Goal: Information Seeking & Learning: Learn about a topic

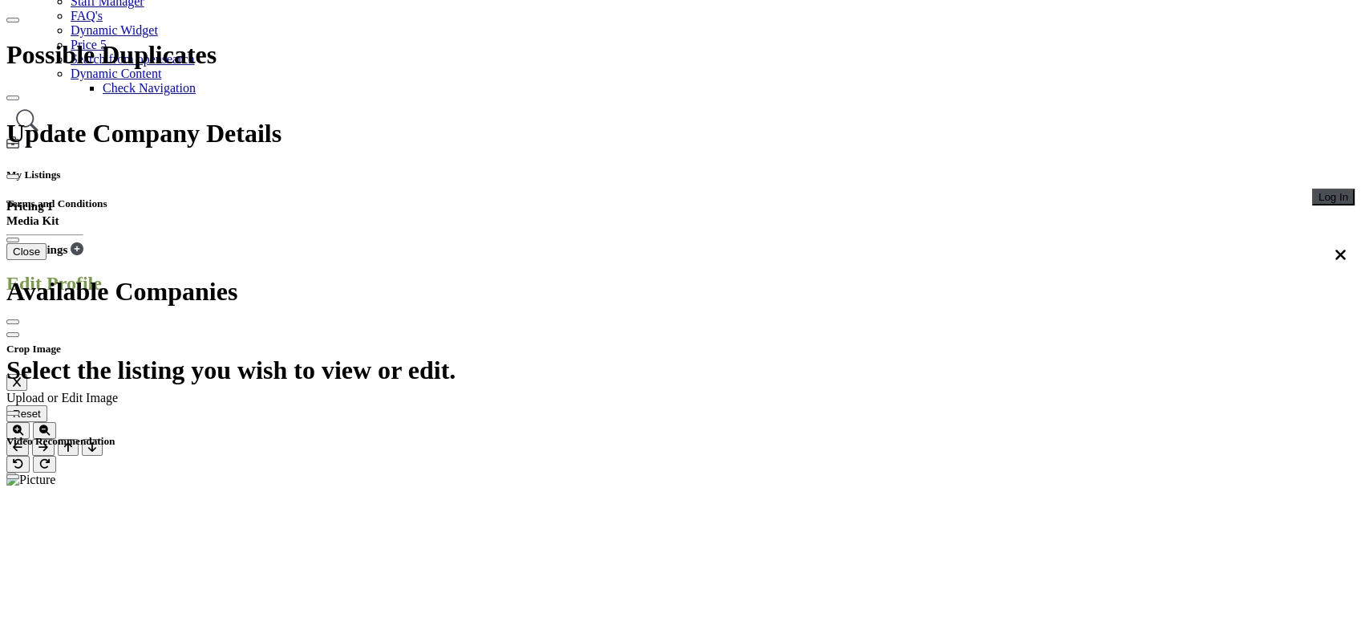
scroll to position [321, 0]
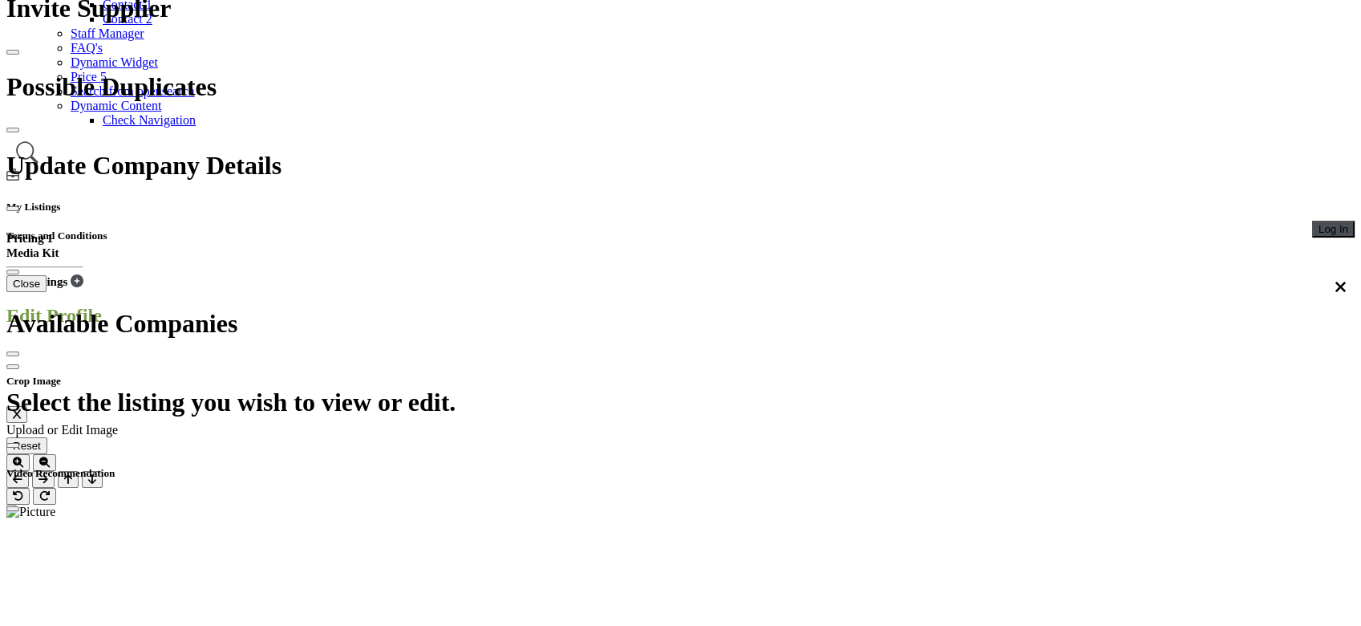
click at [0, 0] on div at bounding box center [0, 0] width 0 height 0
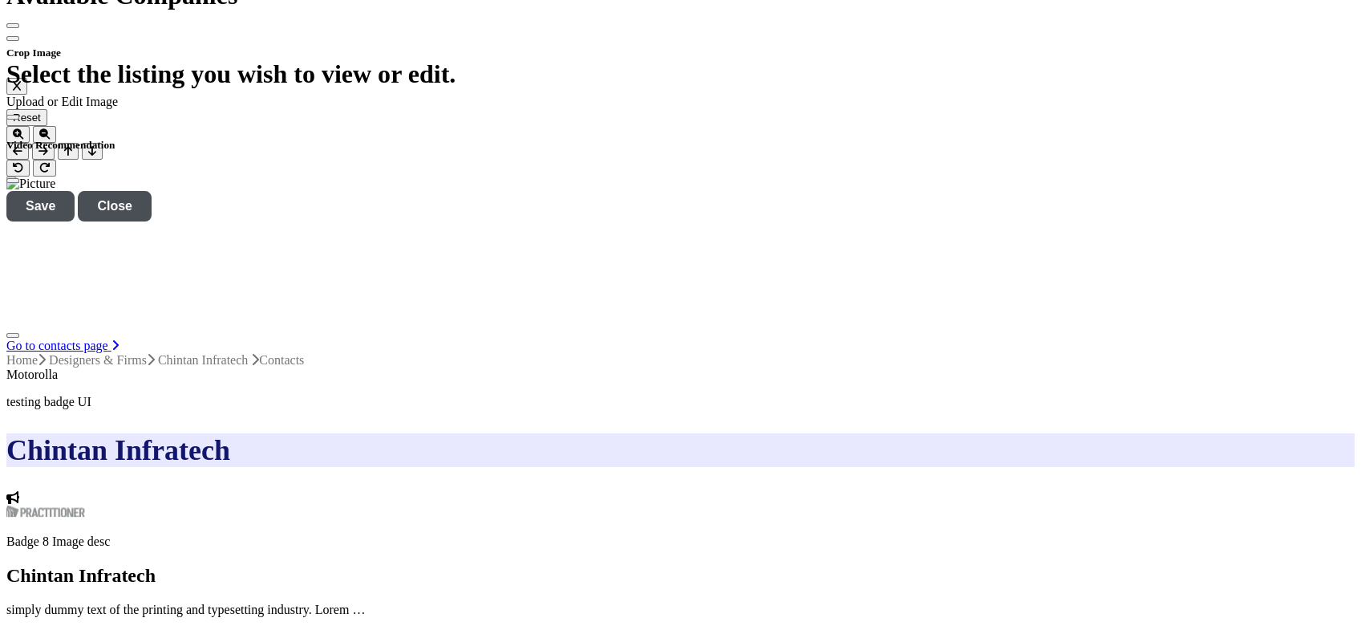
scroll to position [855, 0]
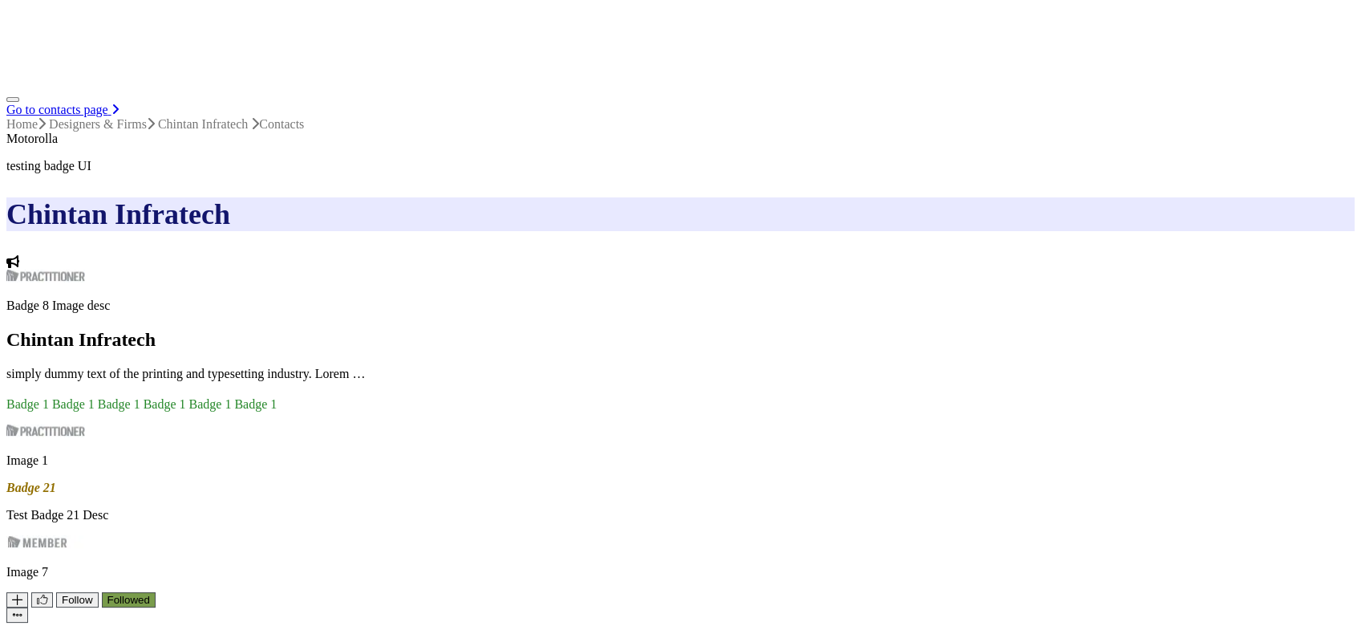
scroll to position [748, 0]
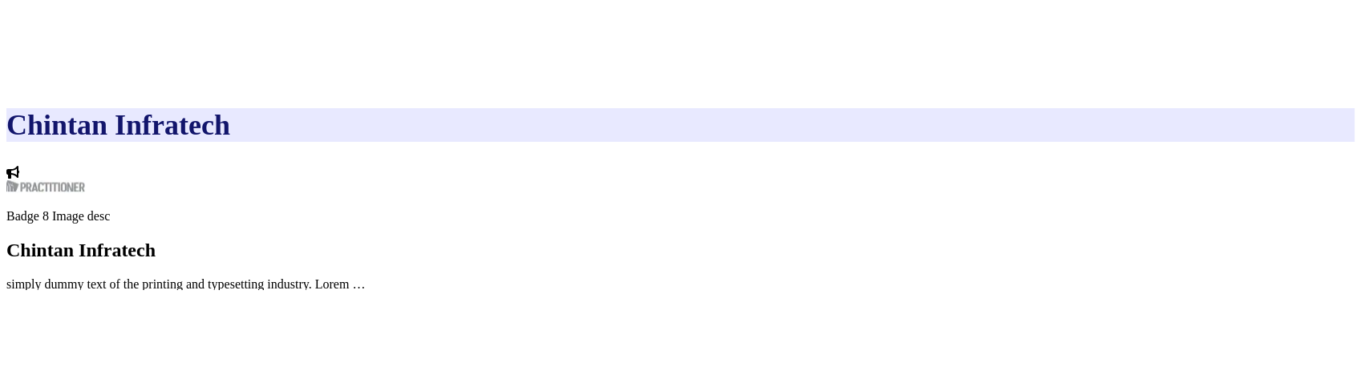
scroll to position [1069, 0]
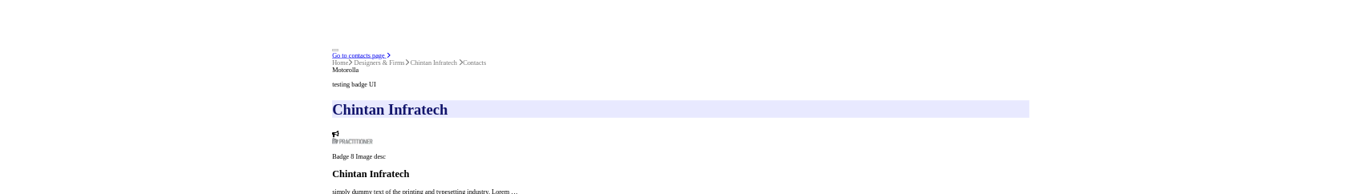
scroll to position [1011, 0]
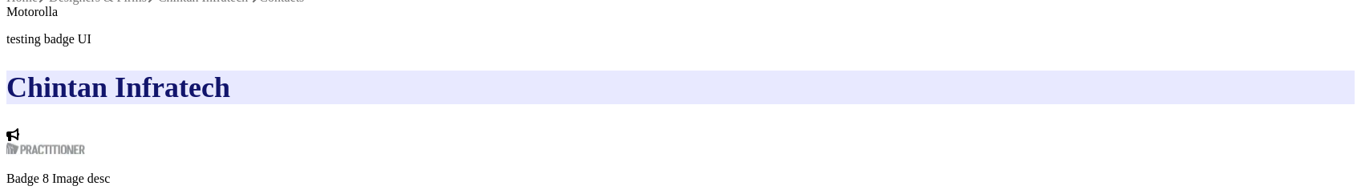
scroll to position [797, 0]
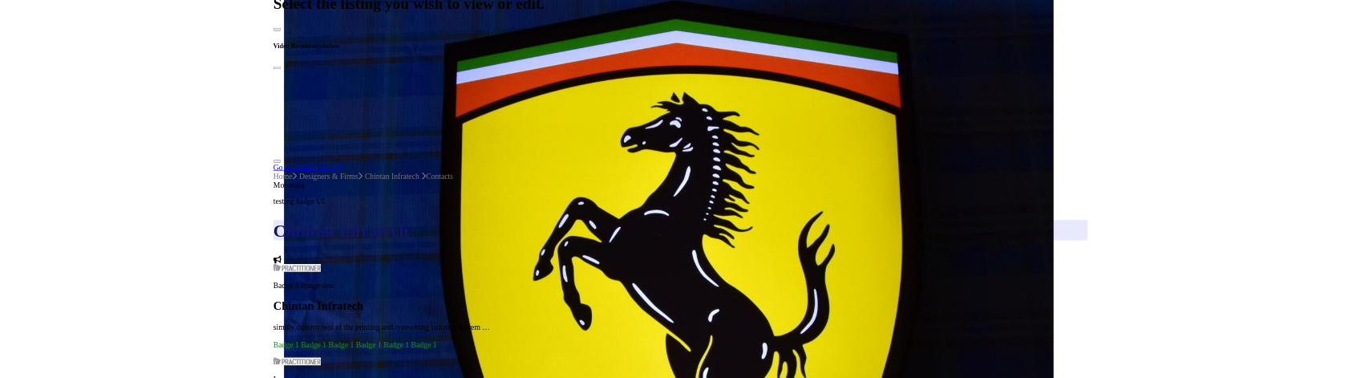
scroll to position [1390, 0]
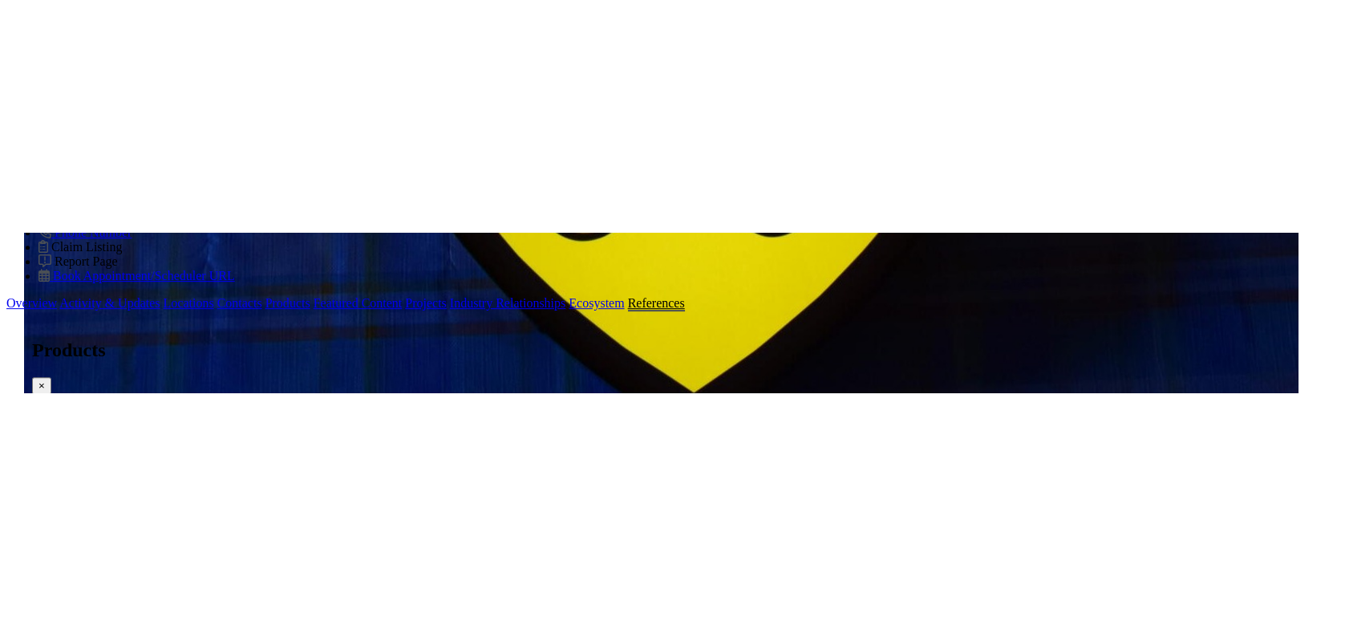
scroll to position [1593, 0]
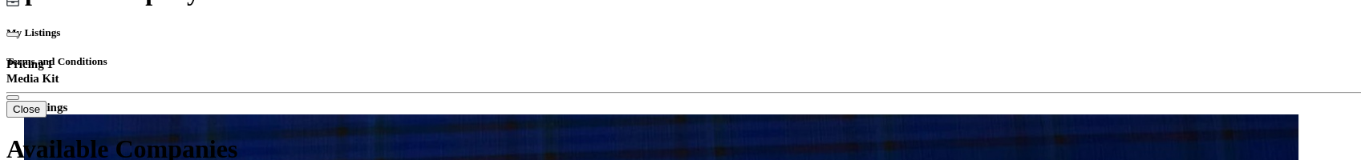
scroll to position [417, 0]
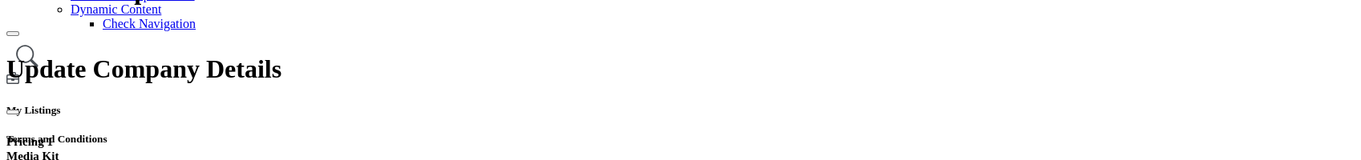
type input "****"
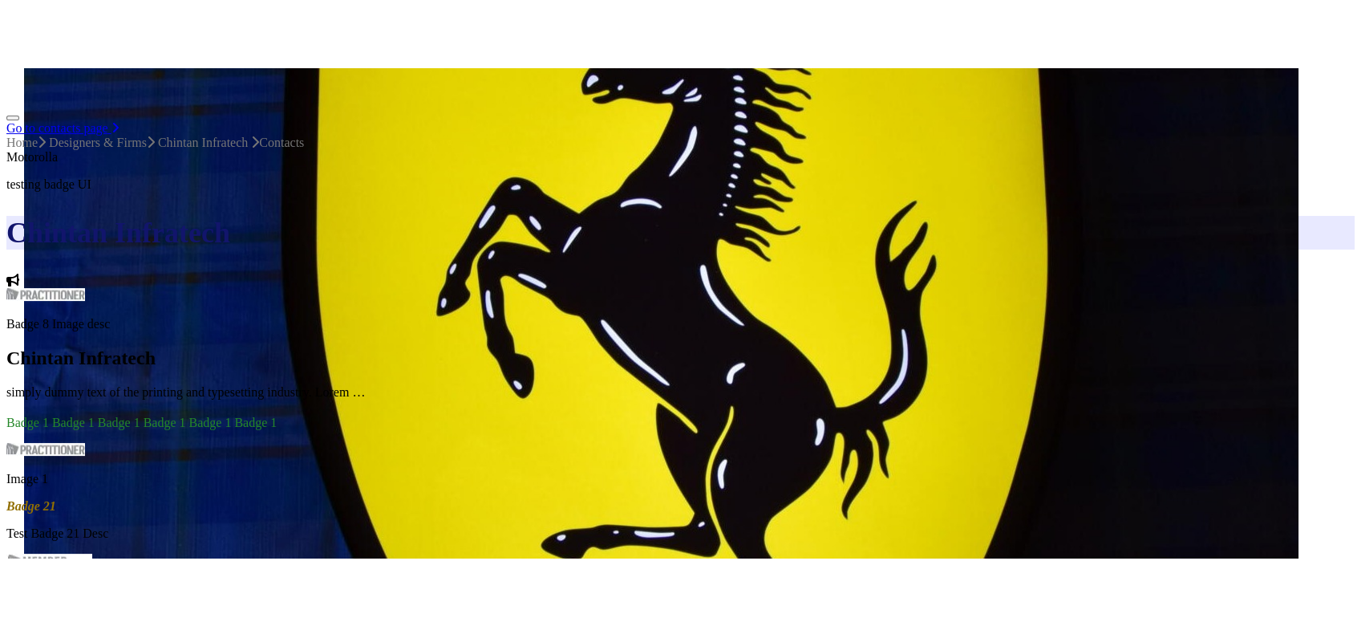
scroll to position [855, 0]
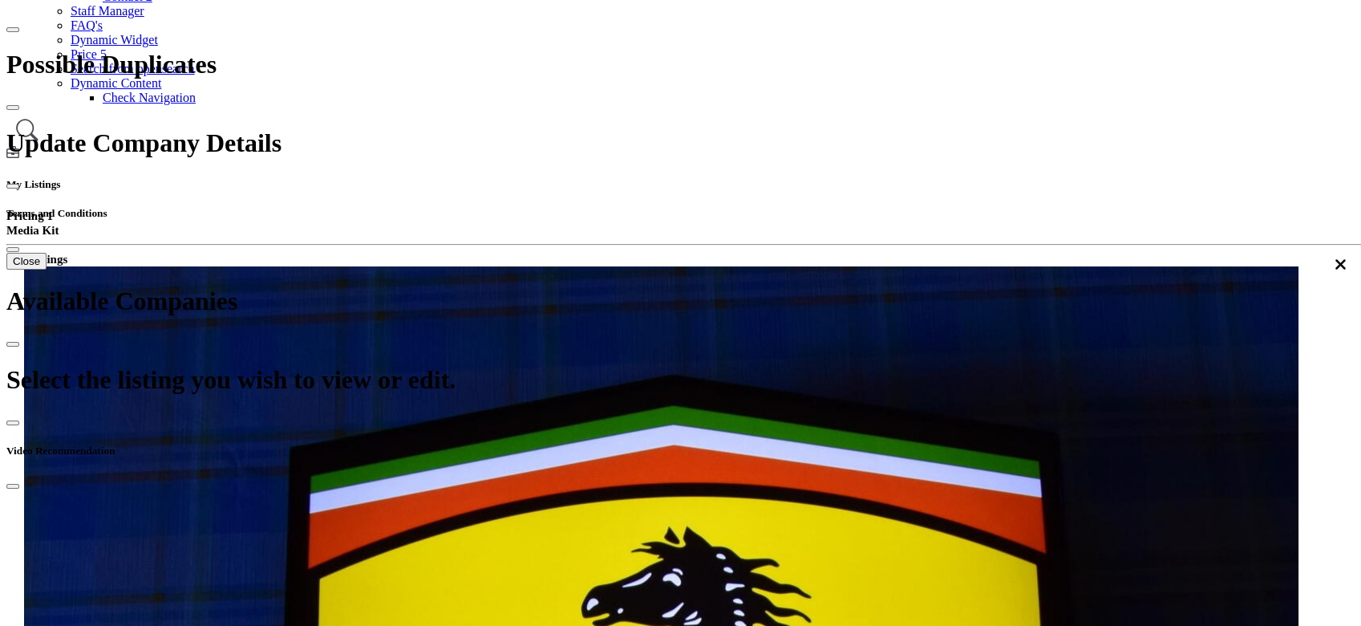
scroll to position [310, 0]
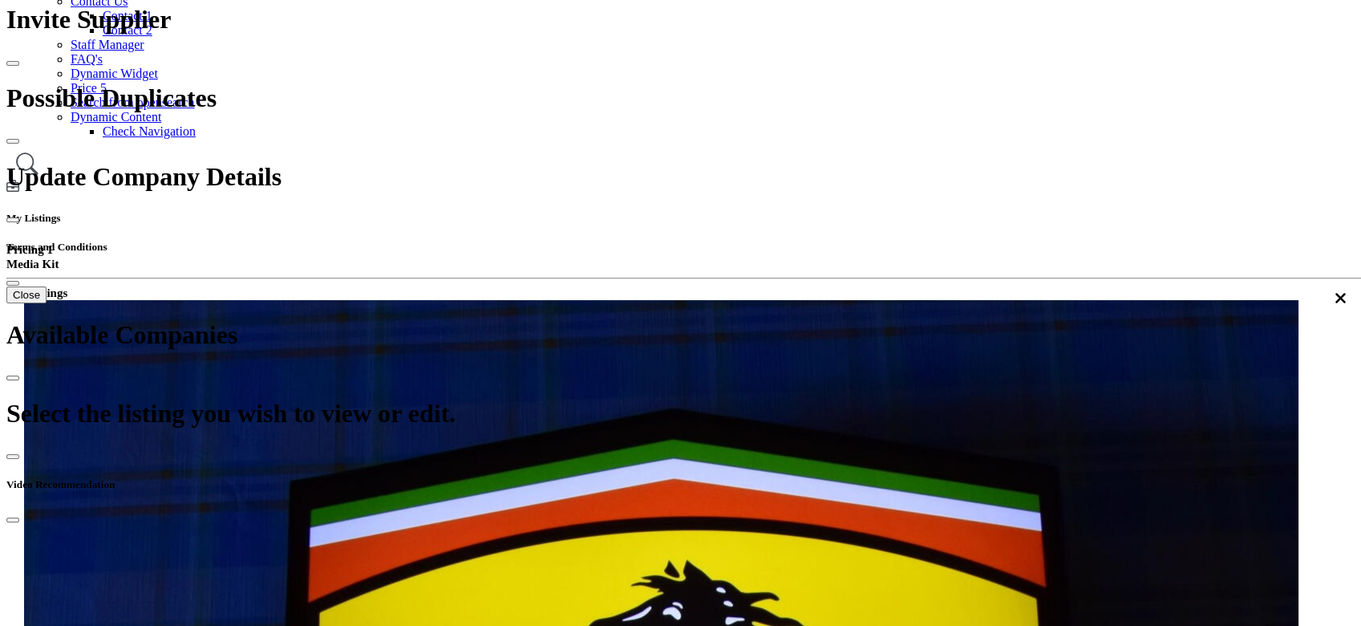
click at [656, 368] on div "Z-A (First Name)" at bounding box center [658, 361] width 180 height 14
click at [654, 339] on div "A-Z (First Name)" at bounding box center [658, 332] width 180 height 14
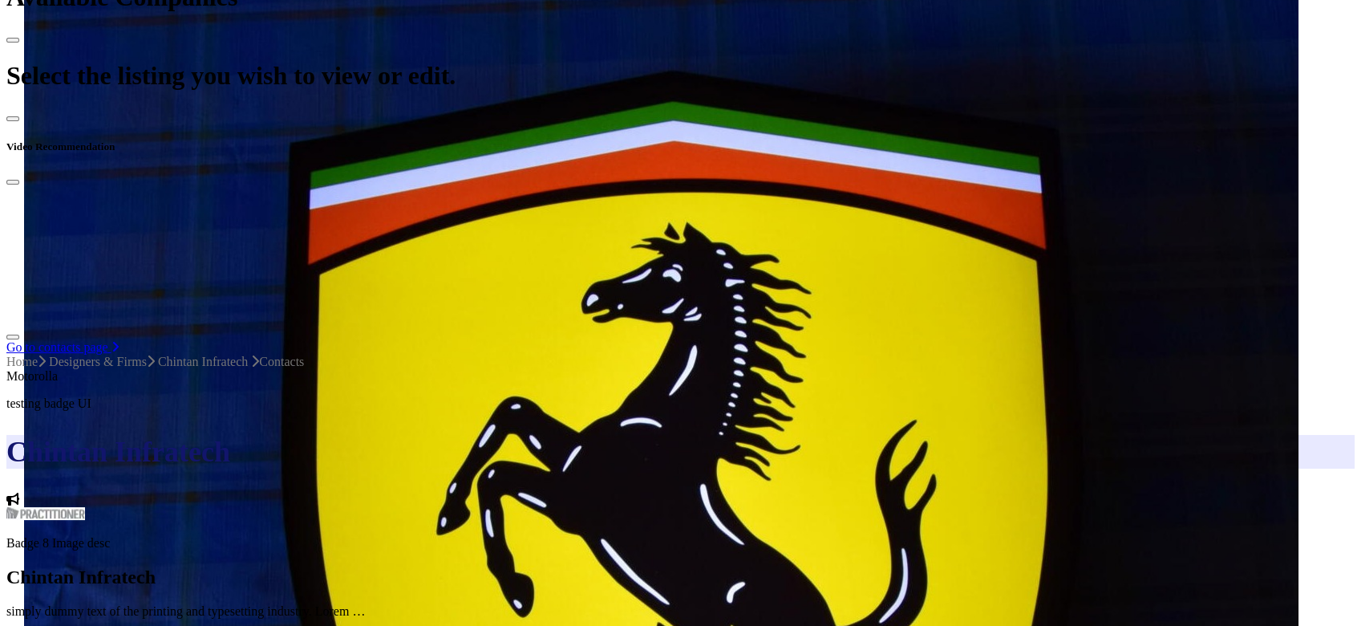
scroll to position [524, 0]
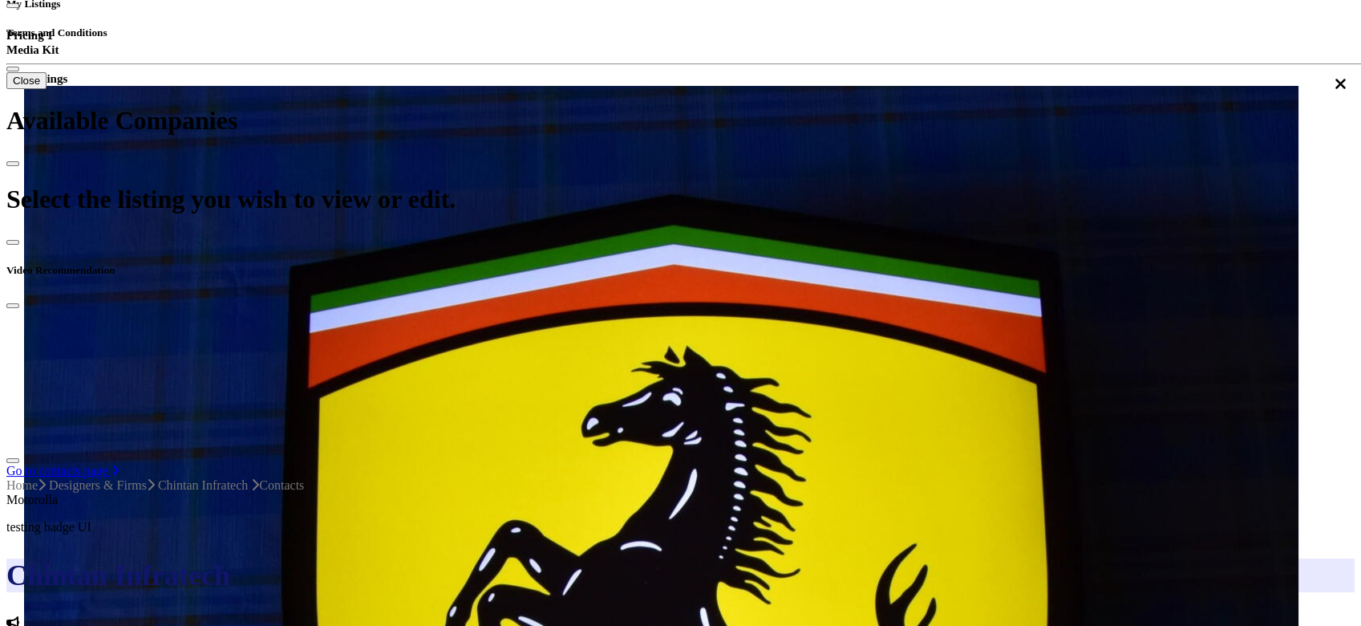
drag, startPoint x: 653, startPoint y: 499, endPoint x: 784, endPoint y: 488, distance: 131.1
copy h4 "Amitbha Prajapati"
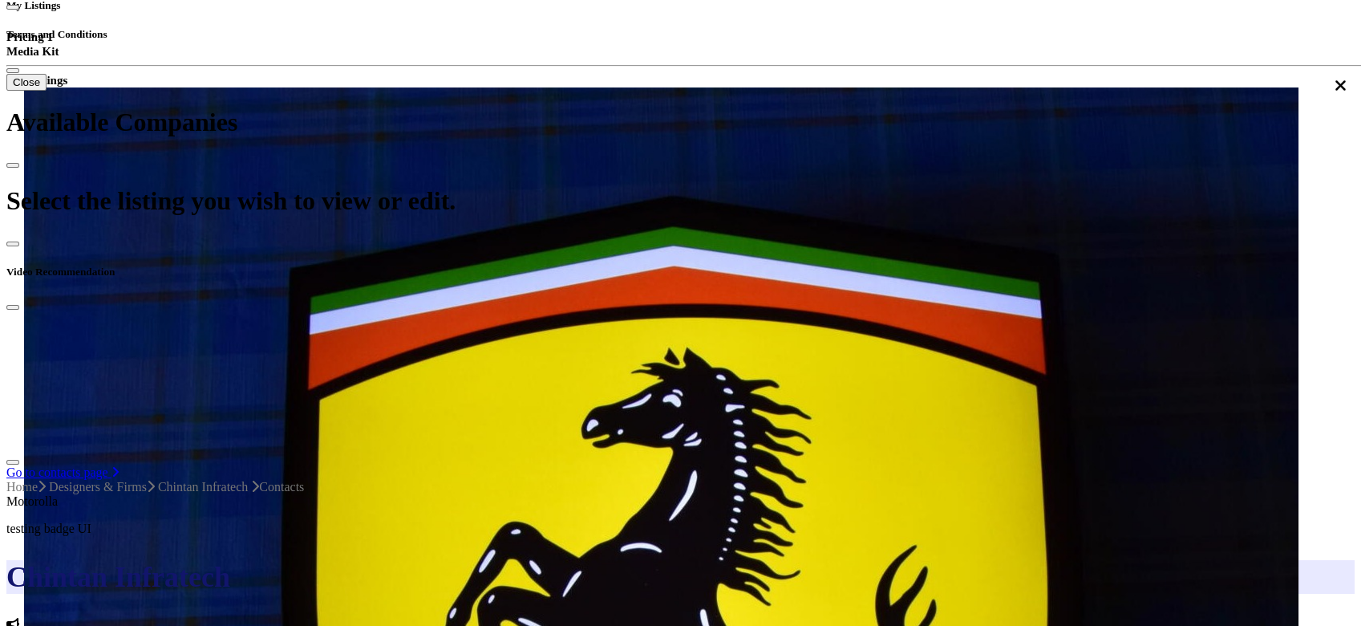
scroll to position [310, 0]
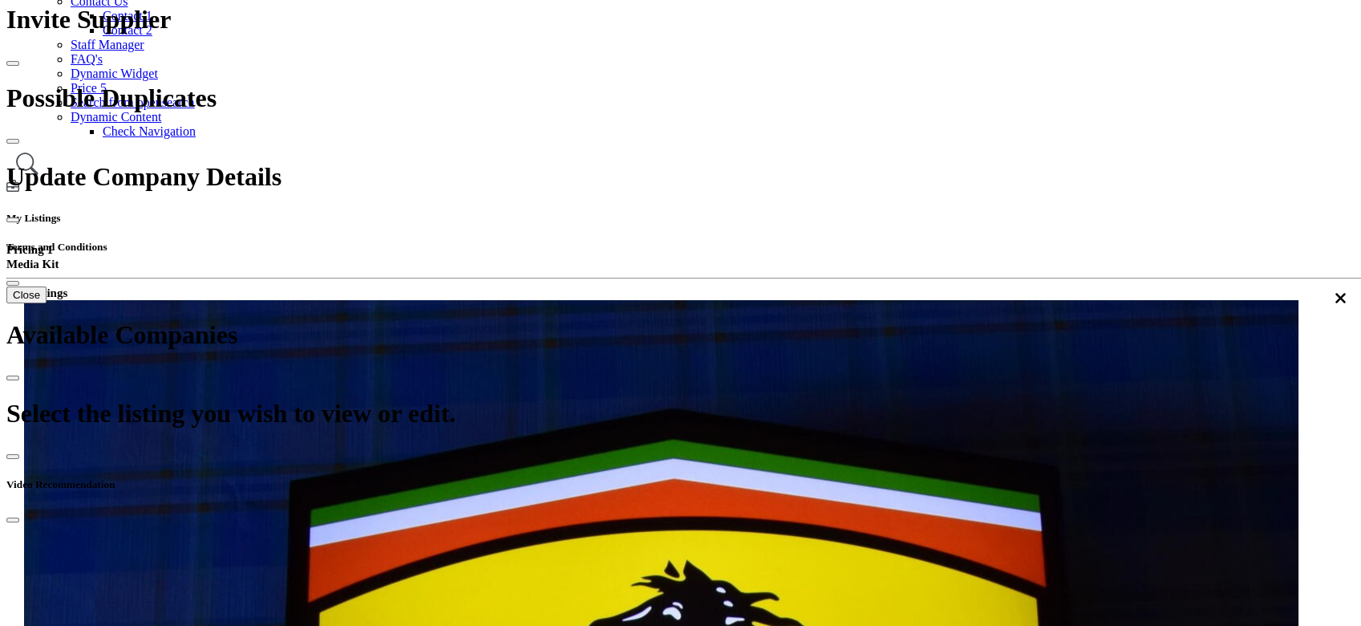
paste input "**********"
type input "**********"
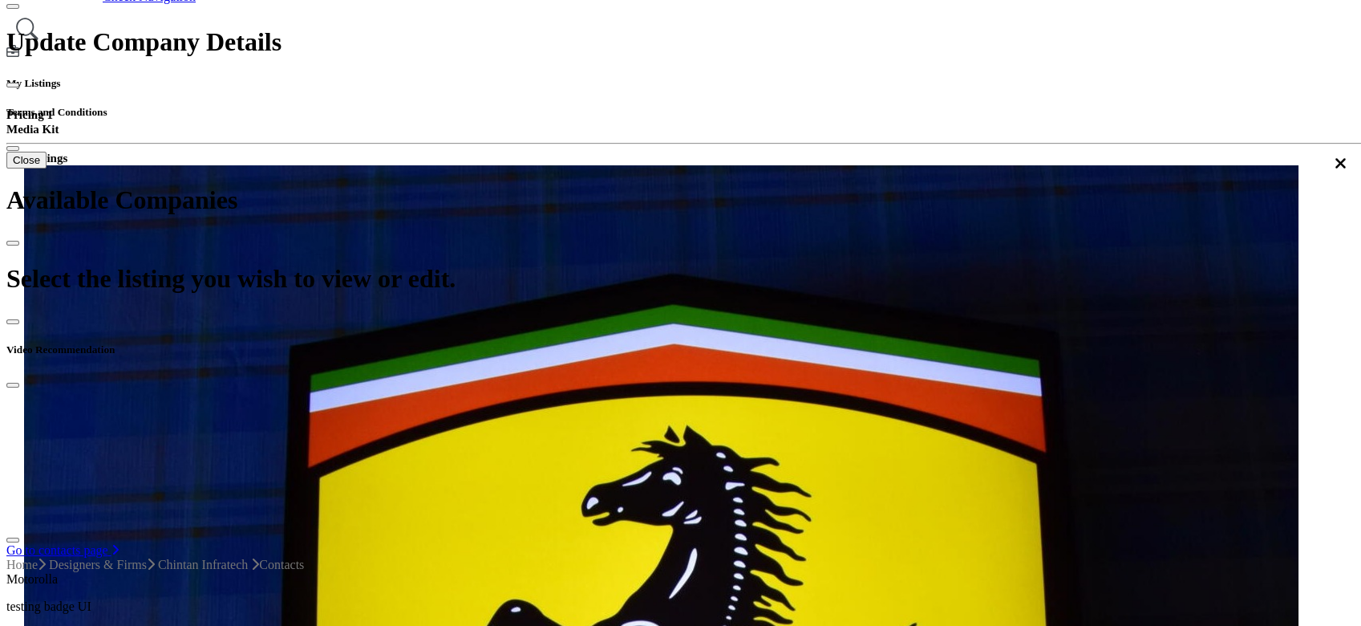
scroll to position [417, 0]
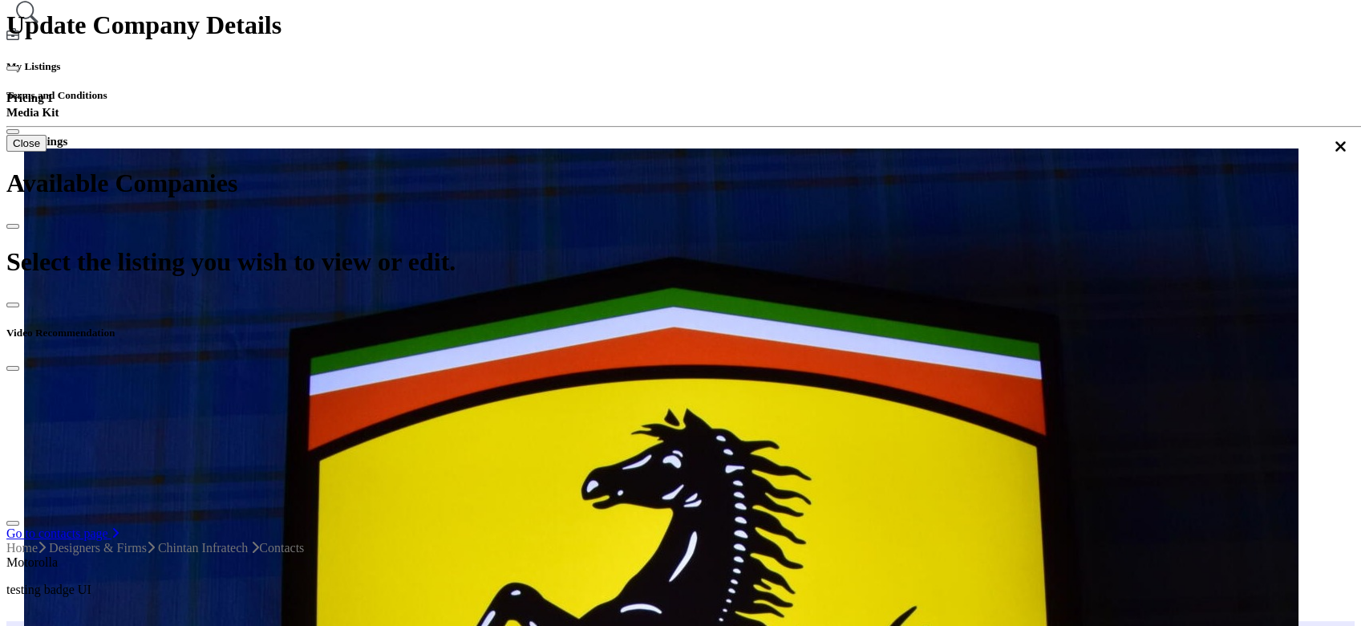
scroll to position [427, 0]
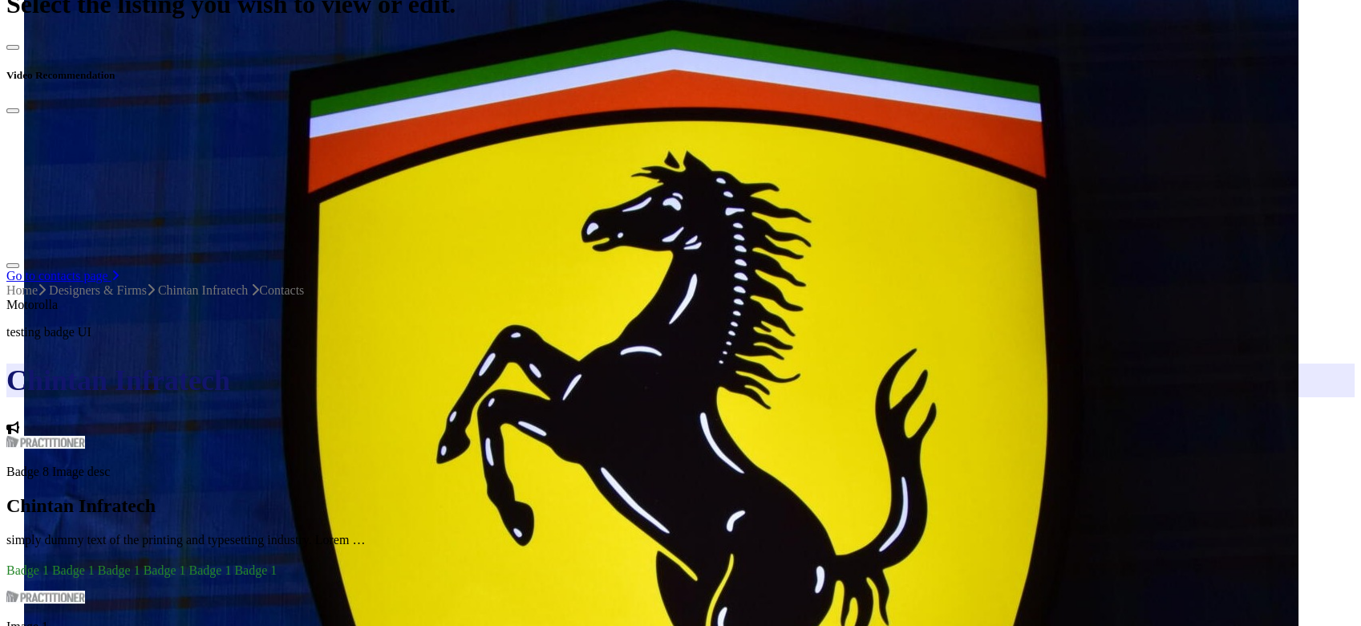
scroll to position [748, 0]
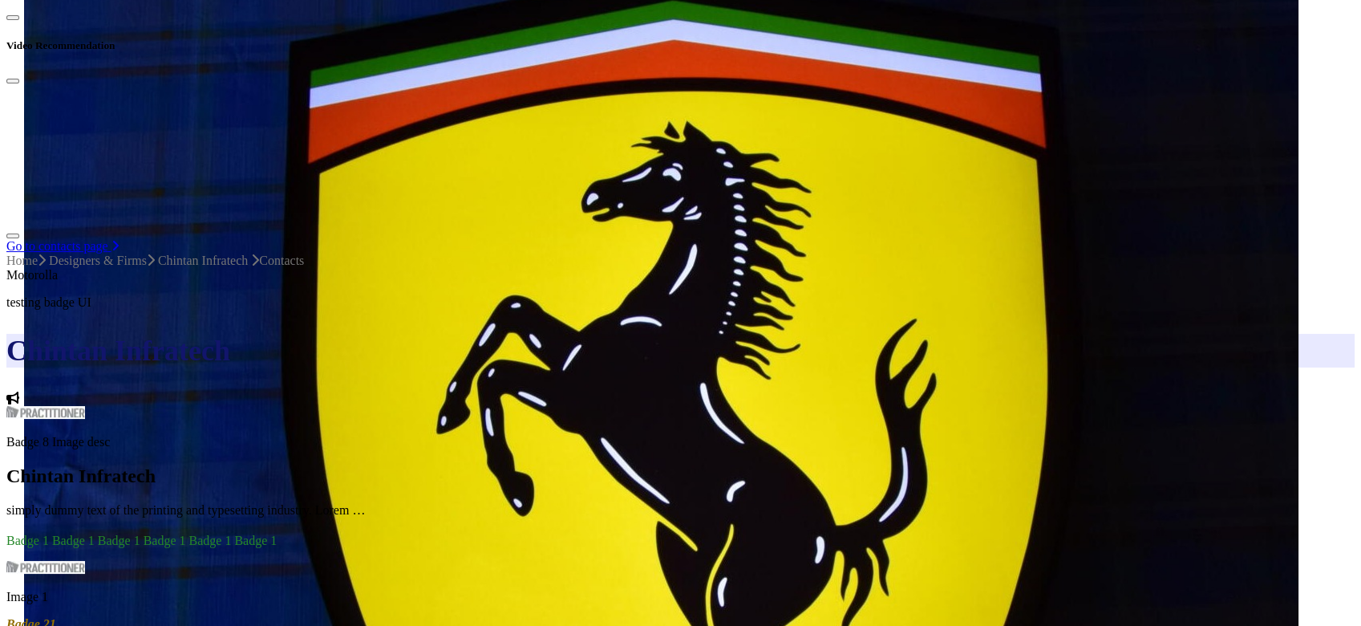
drag, startPoint x: 658, startPoint y: 175, endPoint x: 751, endPoint y: 175, distance: 93.0
copy h4 "Demo User"
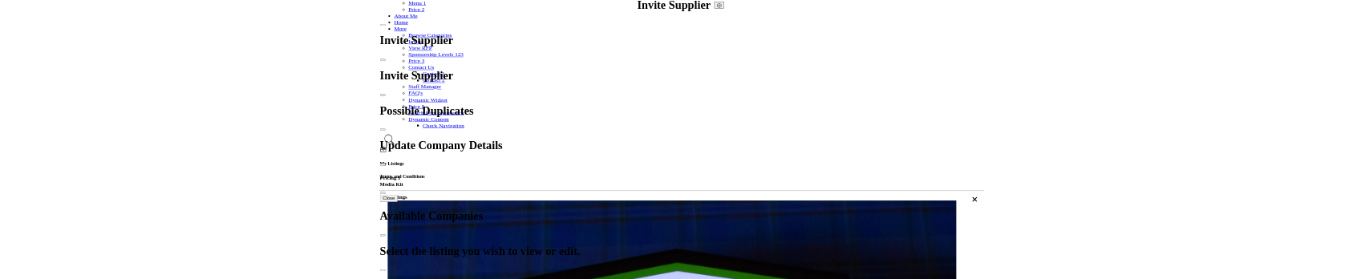
scroll to position [321, 0]
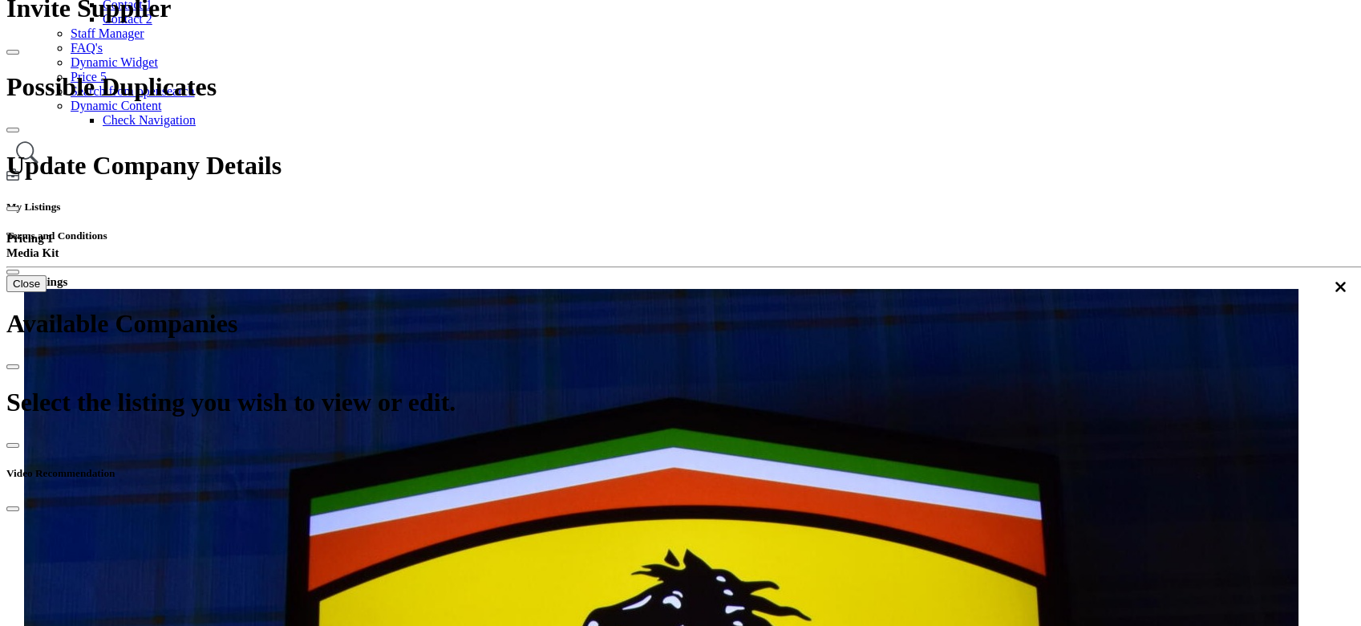
paste input "*********"
type input "*********"
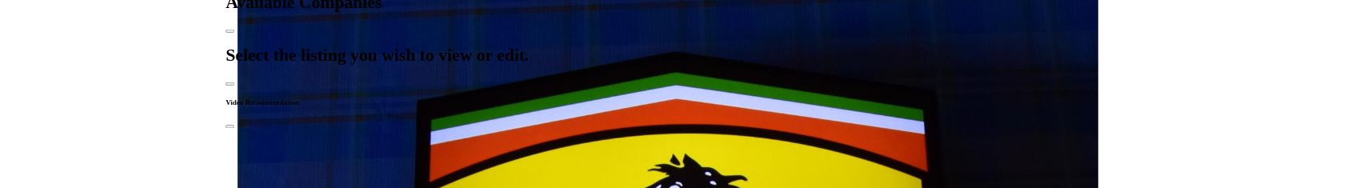
scroll to position [534, 0]
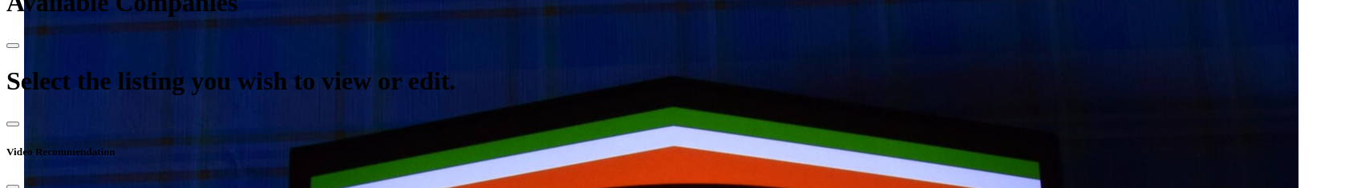
scroll to position [649, 0]
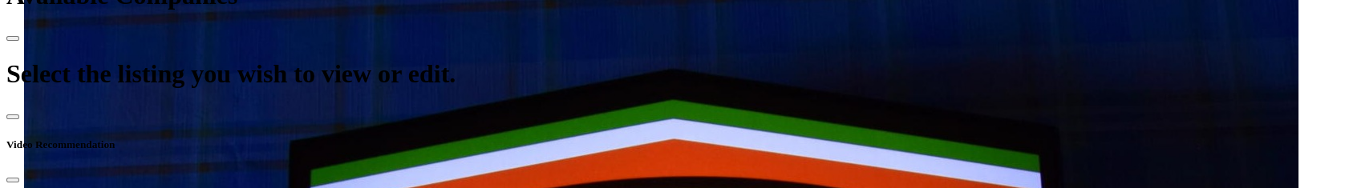
drag, startPoint x: 658, startPoint y: 176, endPoint x: 715, endPoint y: 164, distance: 59.1
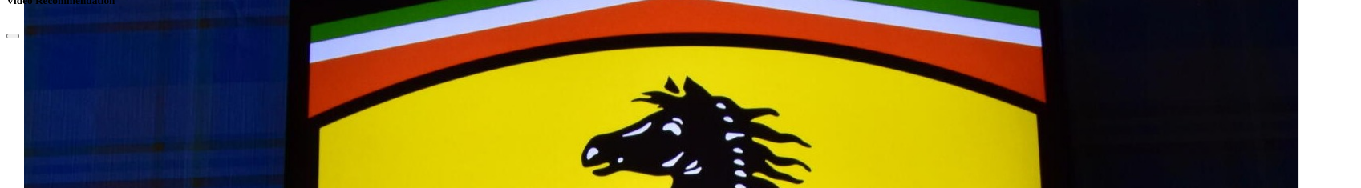
scroll to position [863, 0]
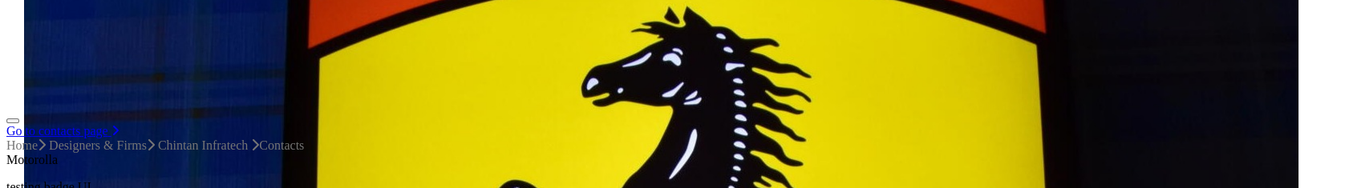
drag, startPoint x: 661, startPoint y: 151, endPoint x: 707, endPoint y: 148, distance: 45.8
copy h4 "MY TEST"
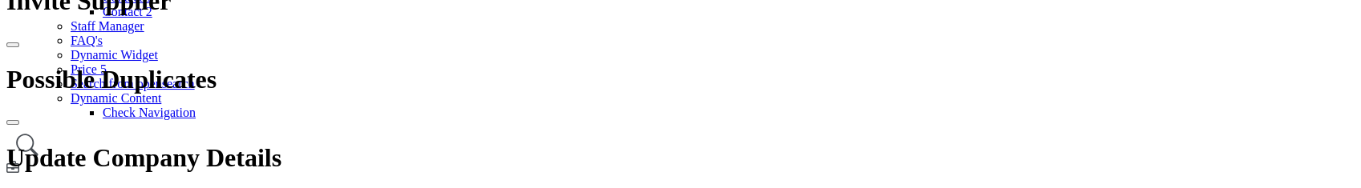
scroll to position [435, 0]
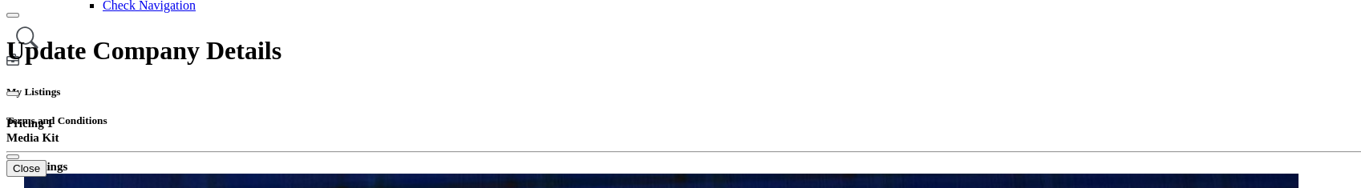
paste input "*******"
type input "*******"
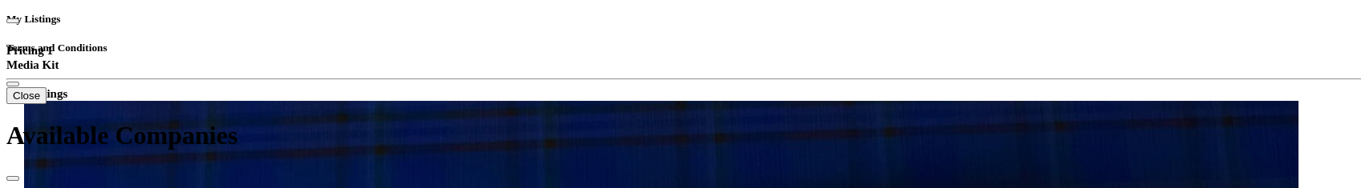
scroll to position [542, 0]
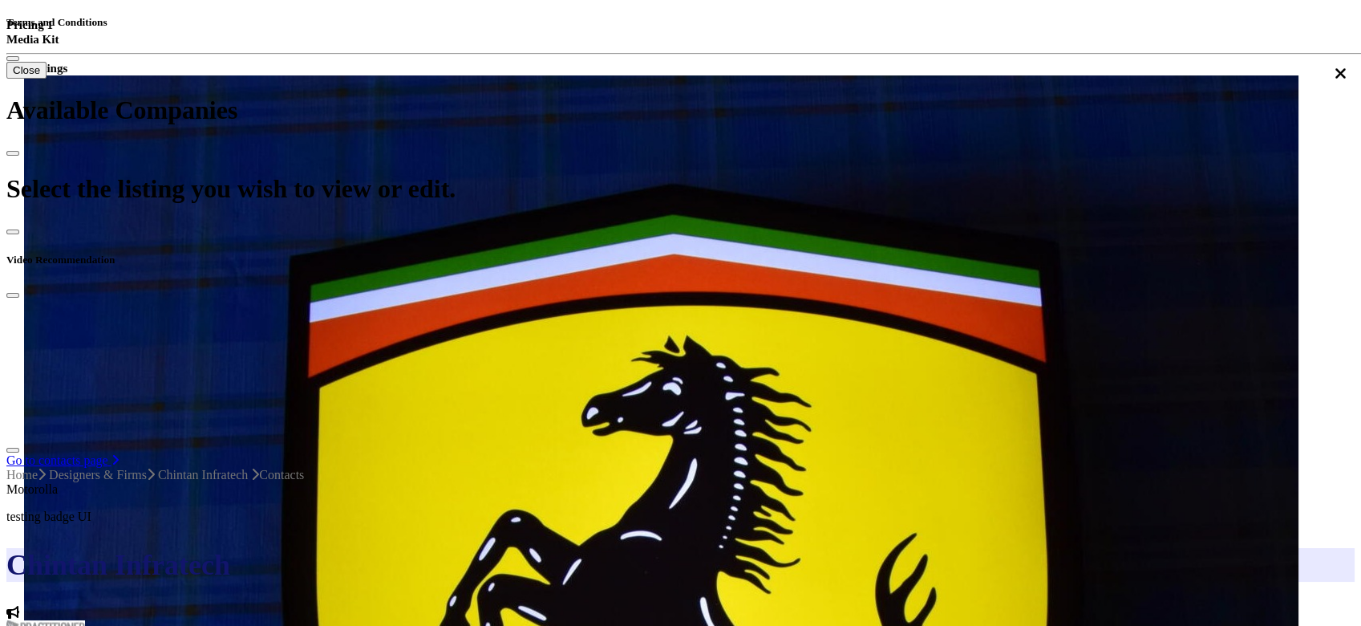
scroll to position [427, 0]
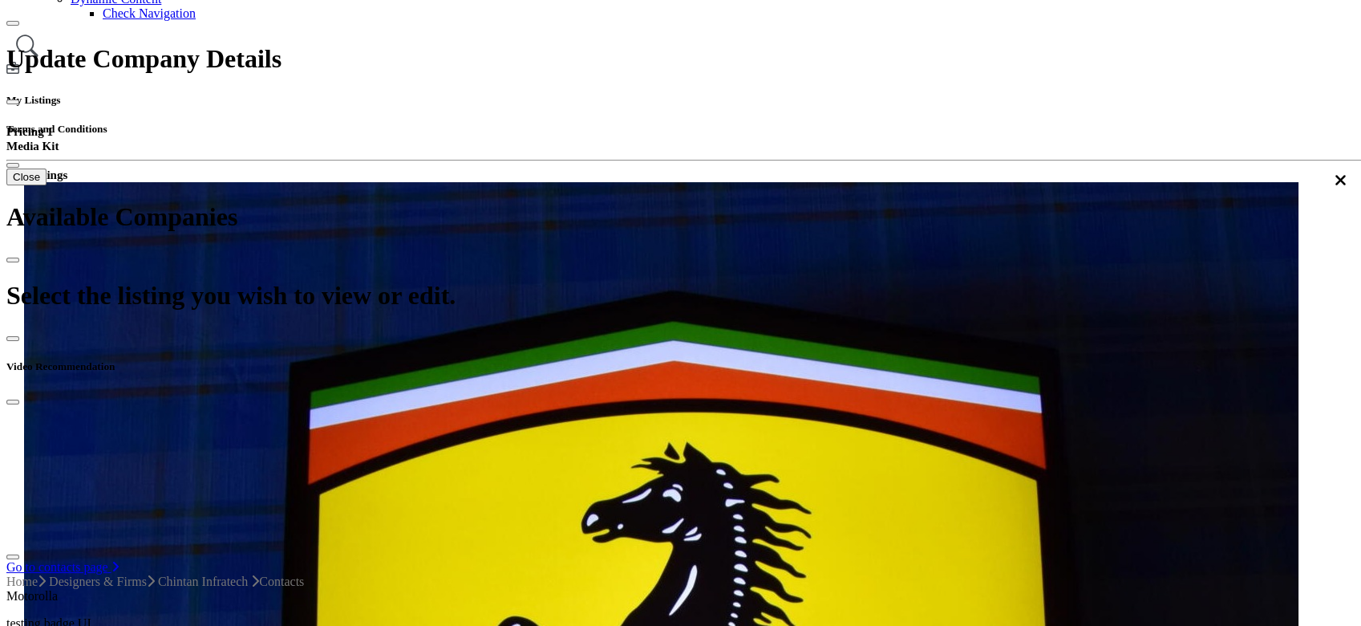
type input "*******"
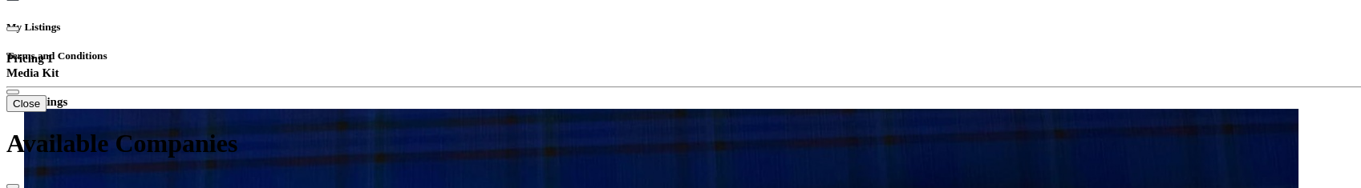
scroll to position [534, 0]
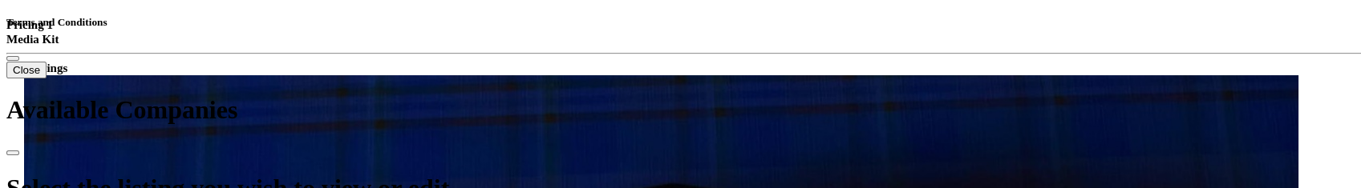
drag, startPoint x: 561, startPoint y: 137, endPoint x: 649, endPoint y: 132, distance: 87.6
copy h3 "References"
